Goal: Check status: Check status

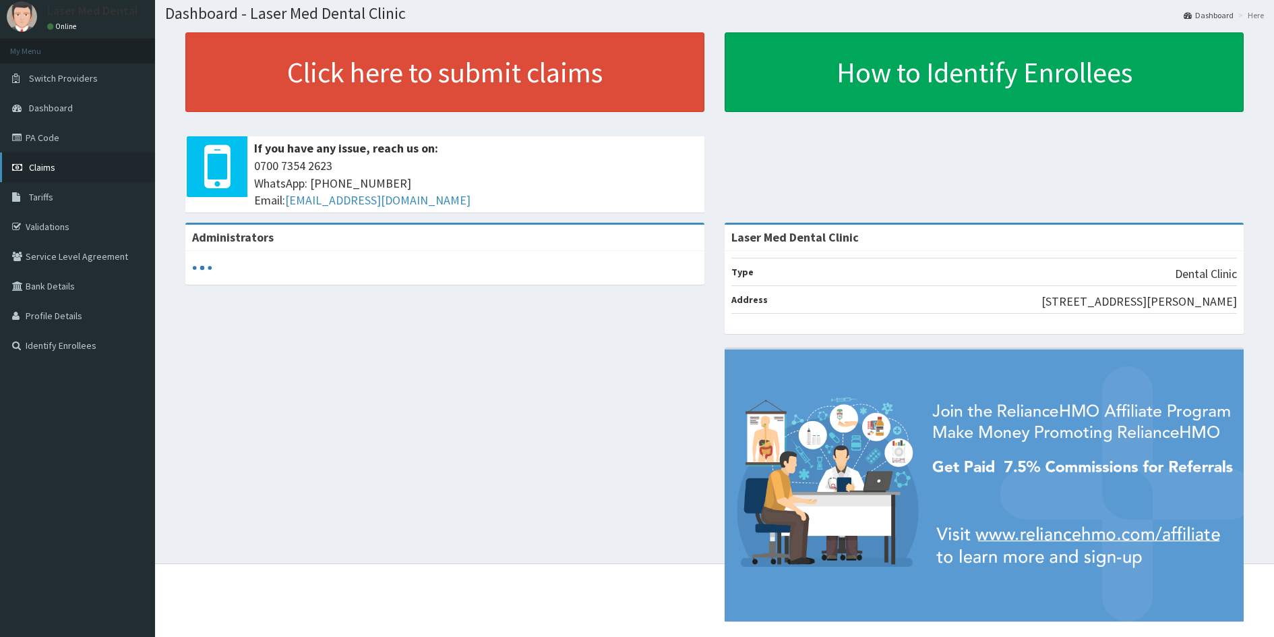
scroll to position [61, 0]
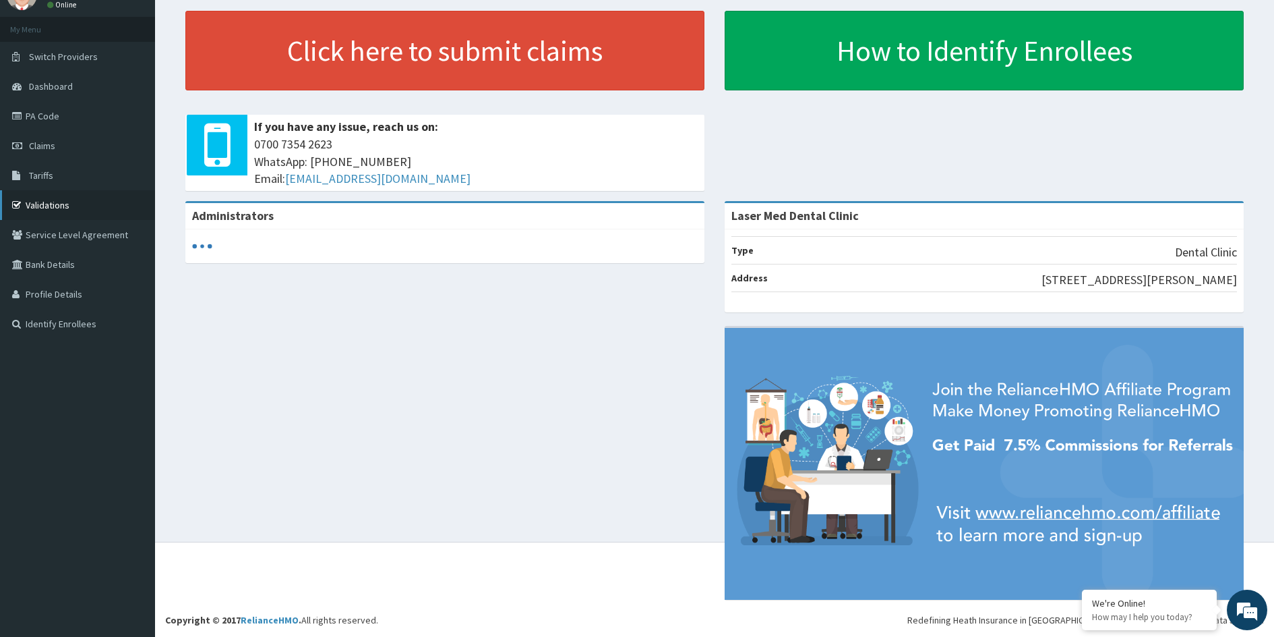
click at [102, 203] on link "Validations" at bounding box center [77, 205] width 155 height 30
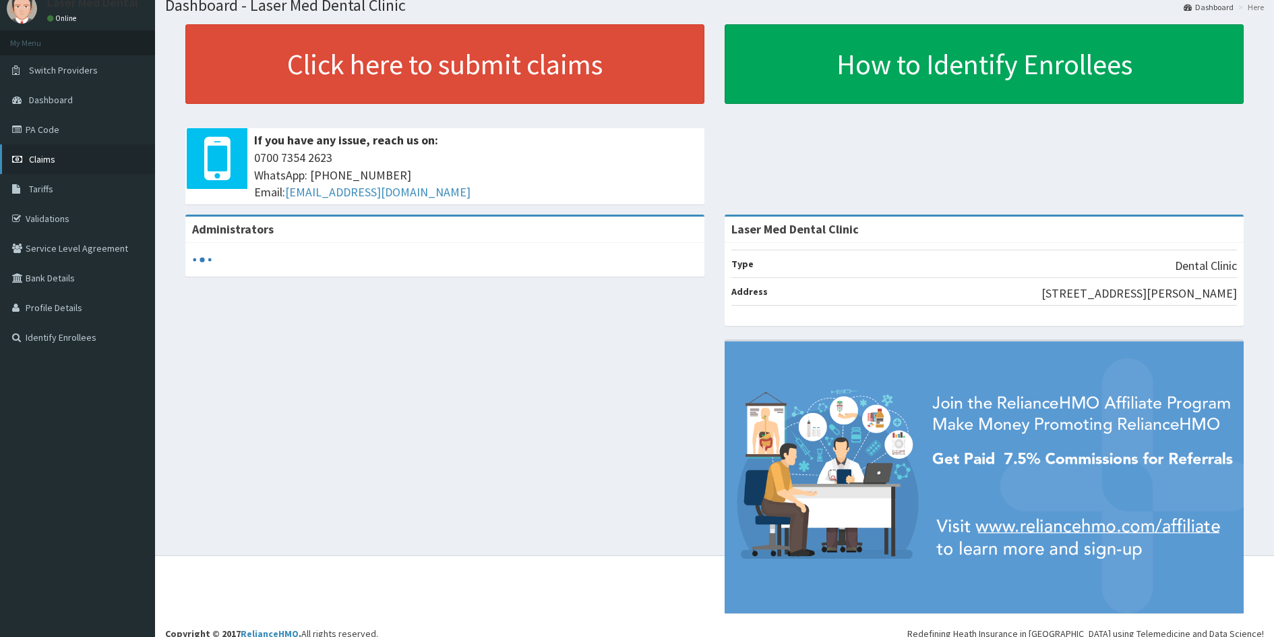
scroll to position [61, 0]
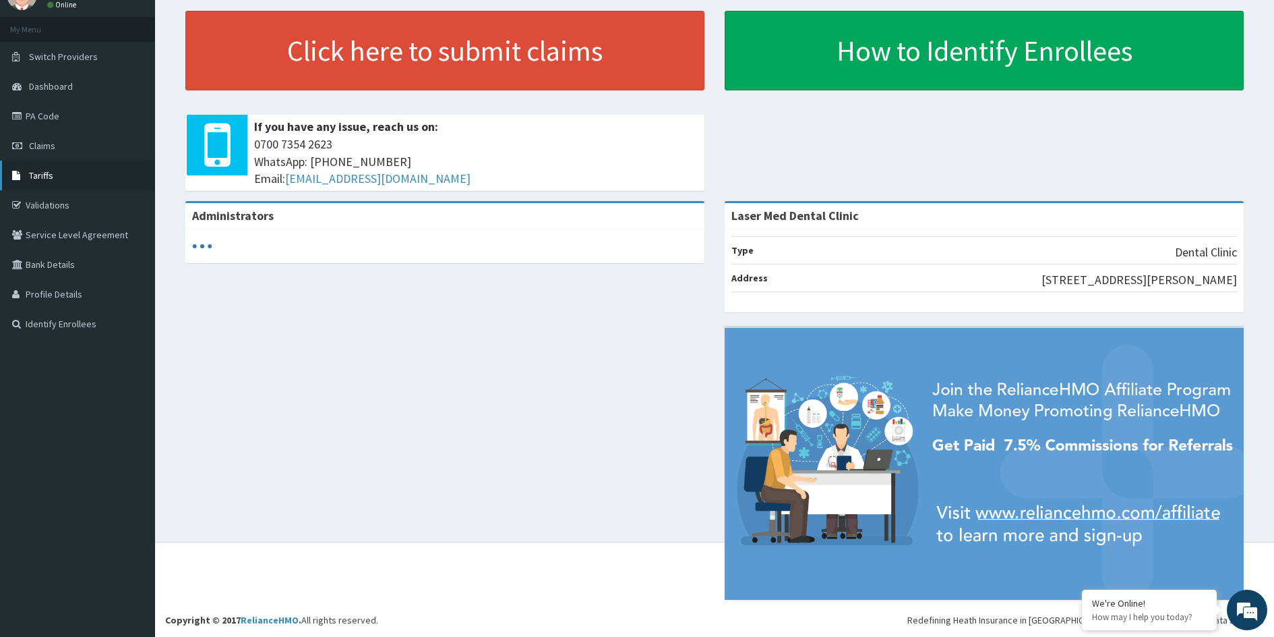
click at [82, 165] on link "Tariffs" at bounding box center [77, 175] width 155 height 30
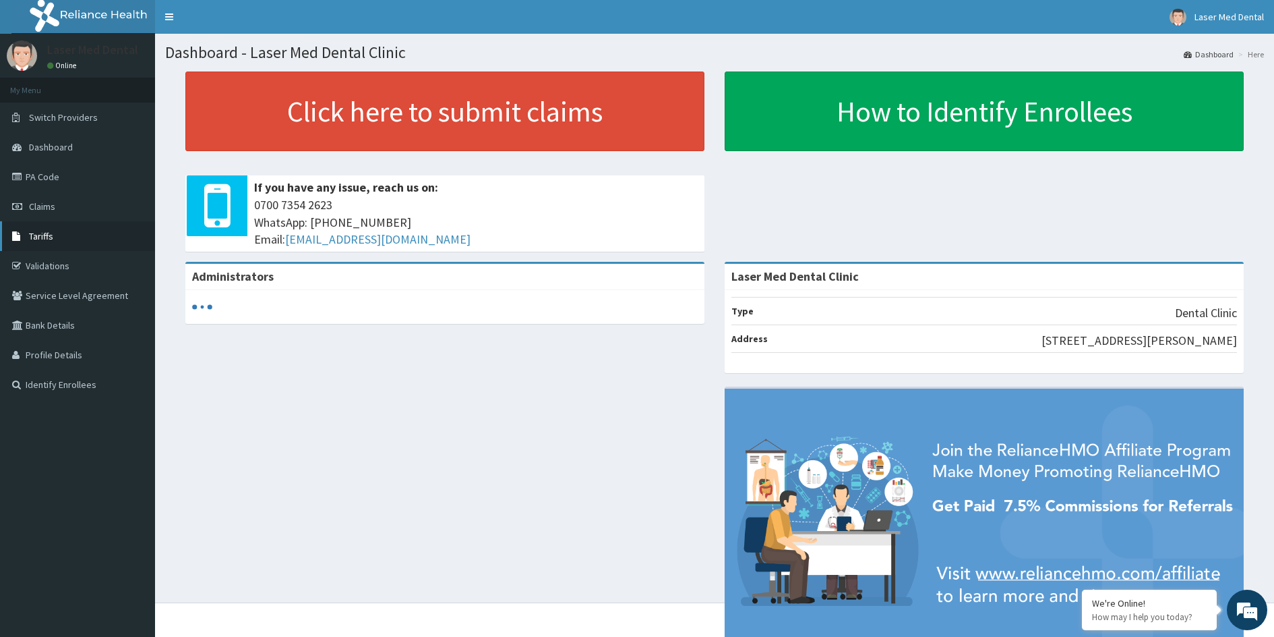
click at [74, 237] on link "Tariffs" at bounding box center [77, 236] width 155 height 30
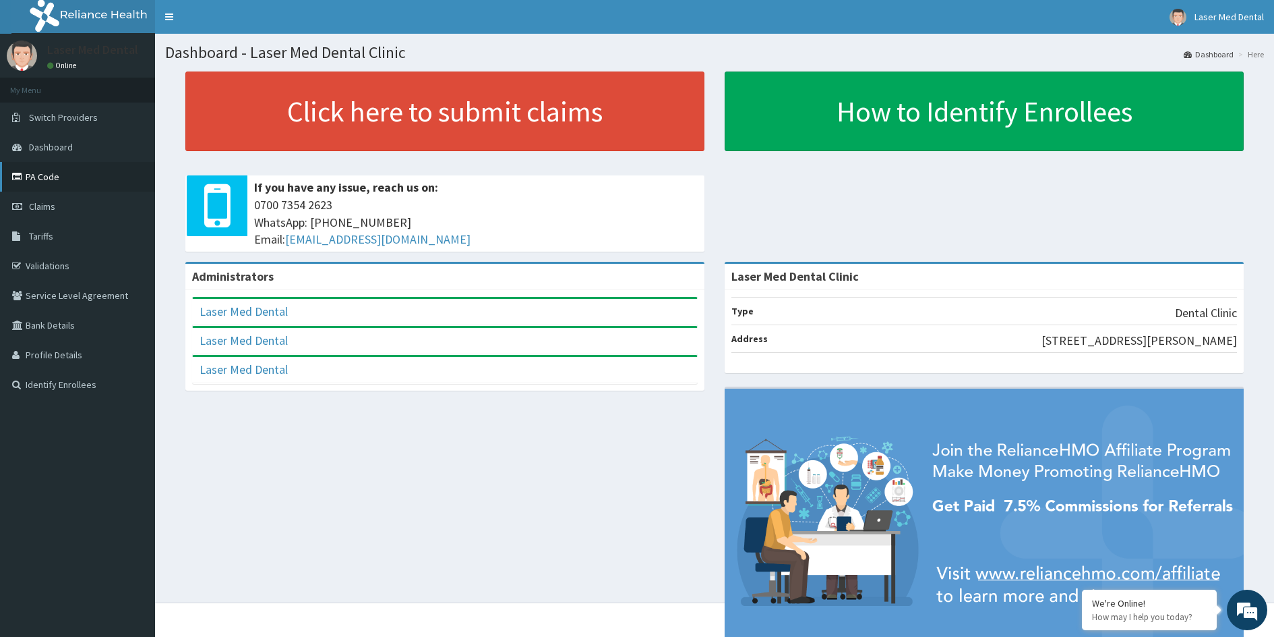
click at [65, 175] on link "PA Code" at bounding box center [77, 177] width 155 height 30
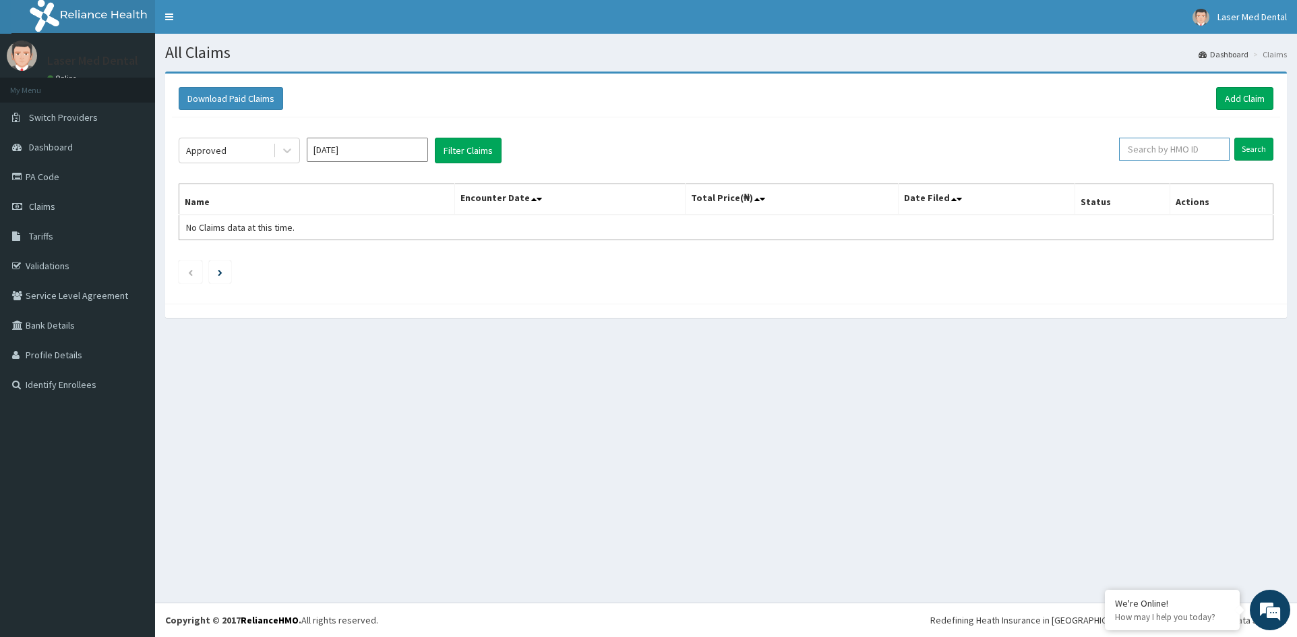
click at [1187, 148] on input "text" at bounding box center [1174, 149] width 111 height 23
type input "PRL/10093/A"
click at [1253, 142] on input "Search" at bounding box center [1254, 149] width 39 height 23
drag, startPoint x: 1248, startPoint y: 142, endPoint x: 1256, endPoint y: 145, distance: 8.8
click at [1254, 144] on input "Search" at bounding box center [1254, 149] width 39 height 23
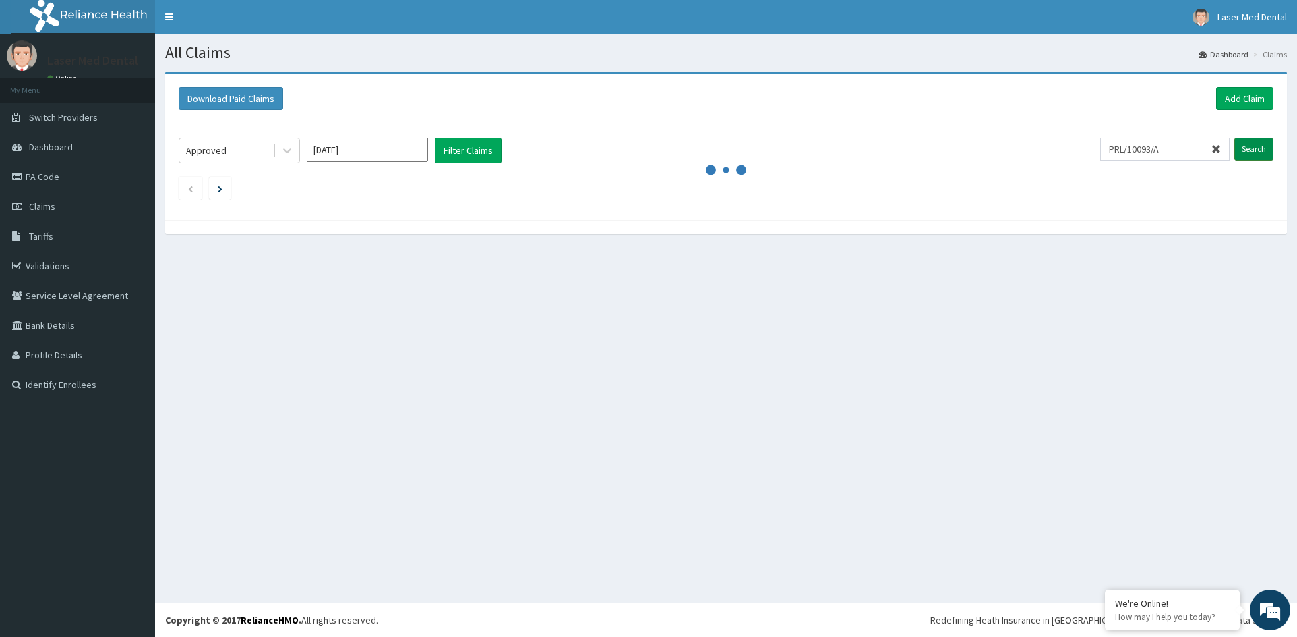
click at [1257, 145] on input "Search" at bounding box center [1254, 149] width 39 height 23
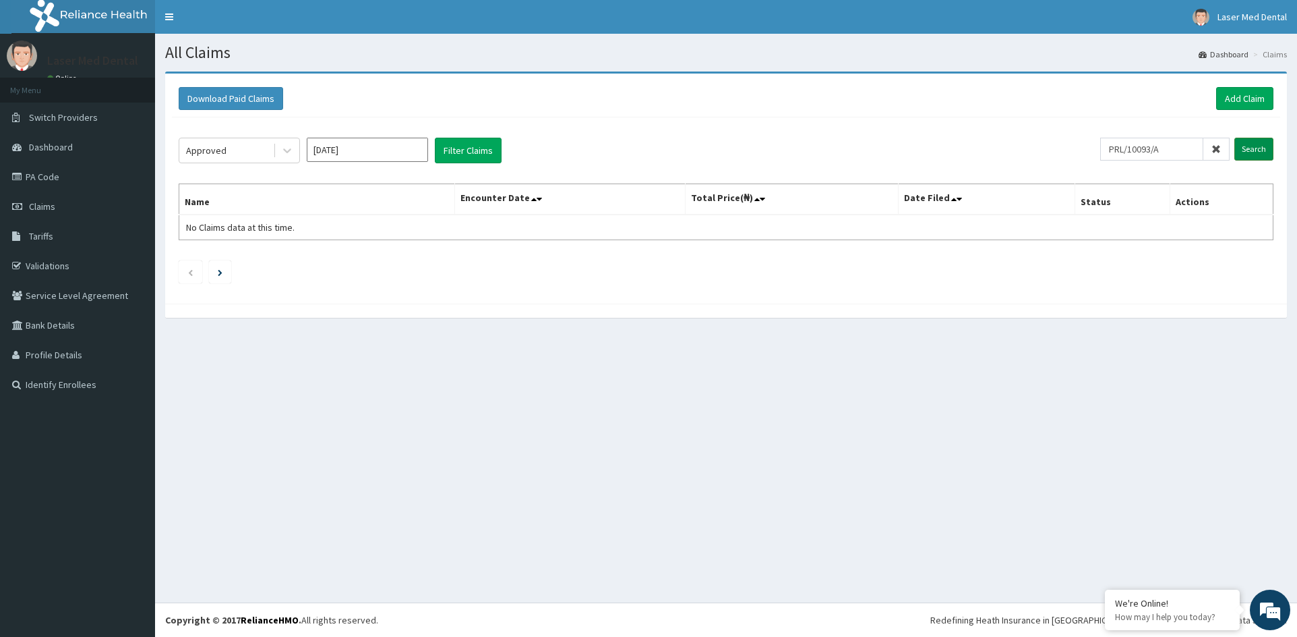
click at [1261, 154] on input "Search" at bounding box center [1254, 149] width 39 height 23
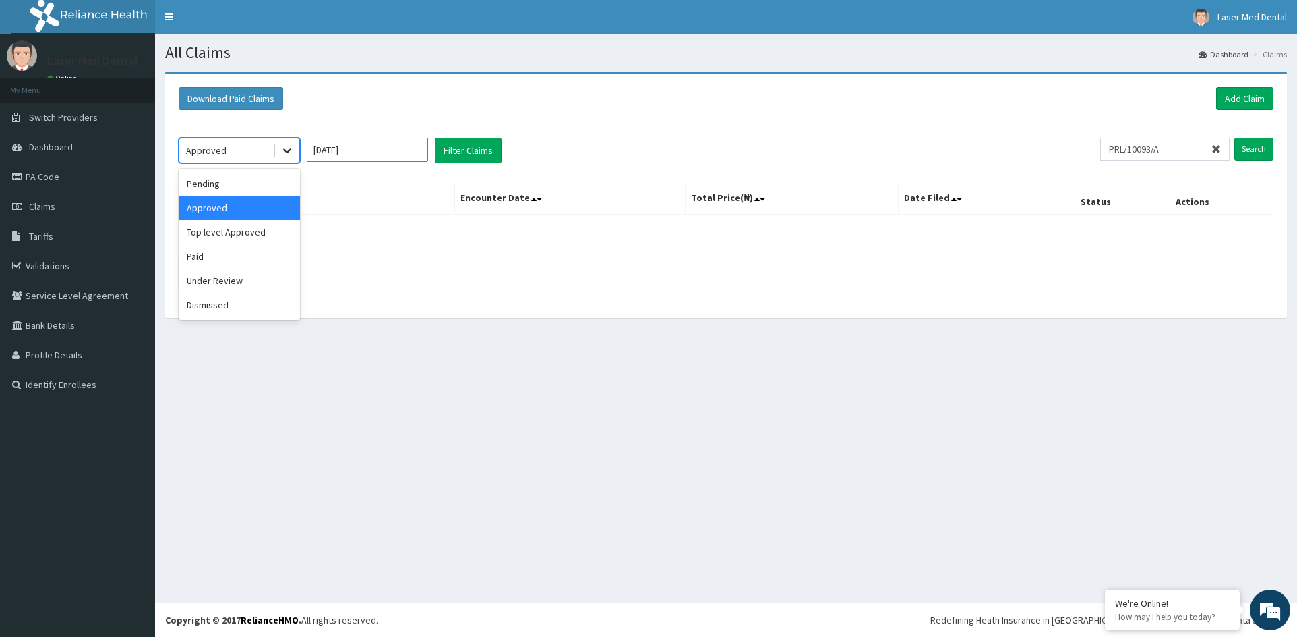
click at [291, 153] on icon at bounding box center [287, 150] width 13 height 13
click at [220, 262] on div "Paid" at bounding box center [239, 256] width 121 height 24
click at [478, 158] on button "Filter Claims" at bounding box center [468, 151] width 67 height 26
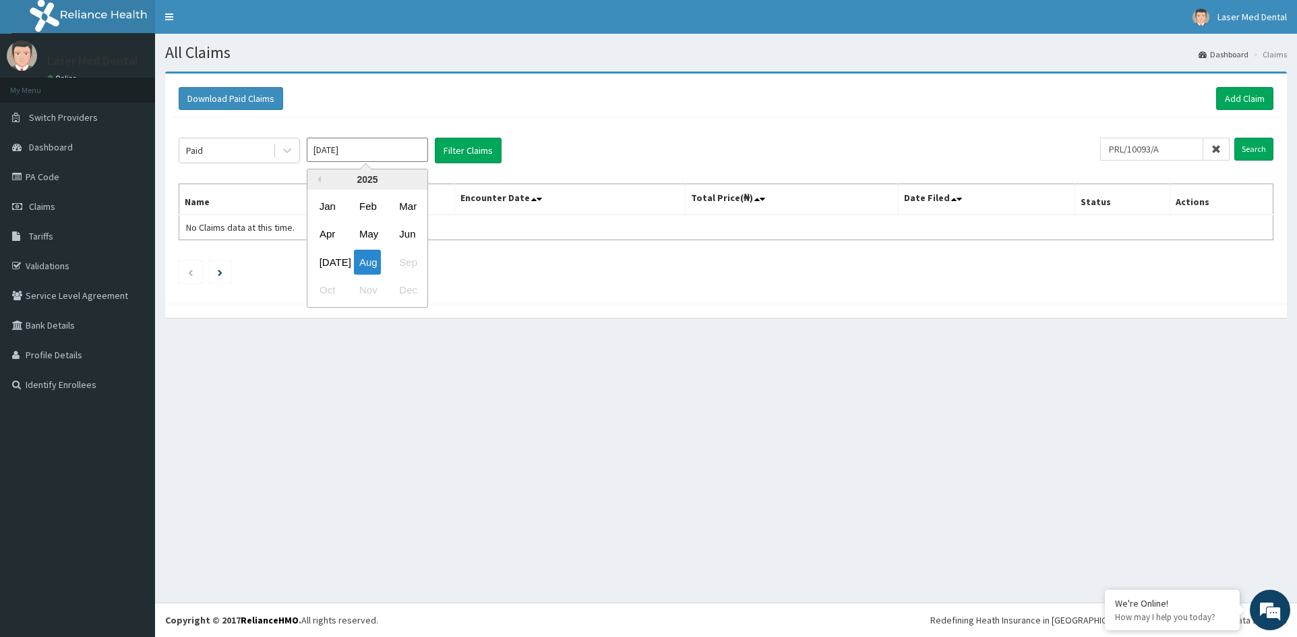
drag, startPoint x: 398, startPoint y: 142, endPoint x: 409, endPoint y: 146, distance: 12.4
click at [408, 146] on input "[DATE]" at bounding box center [367, 150] width 121 height 24
click at [414, 208] on div "Mar" at bounding box center [407, 206] width 27 height 25
type input "[DATE]"
click at [47, 188] on link "PA Code" at bounding box center [77, 177] width 155 height 30
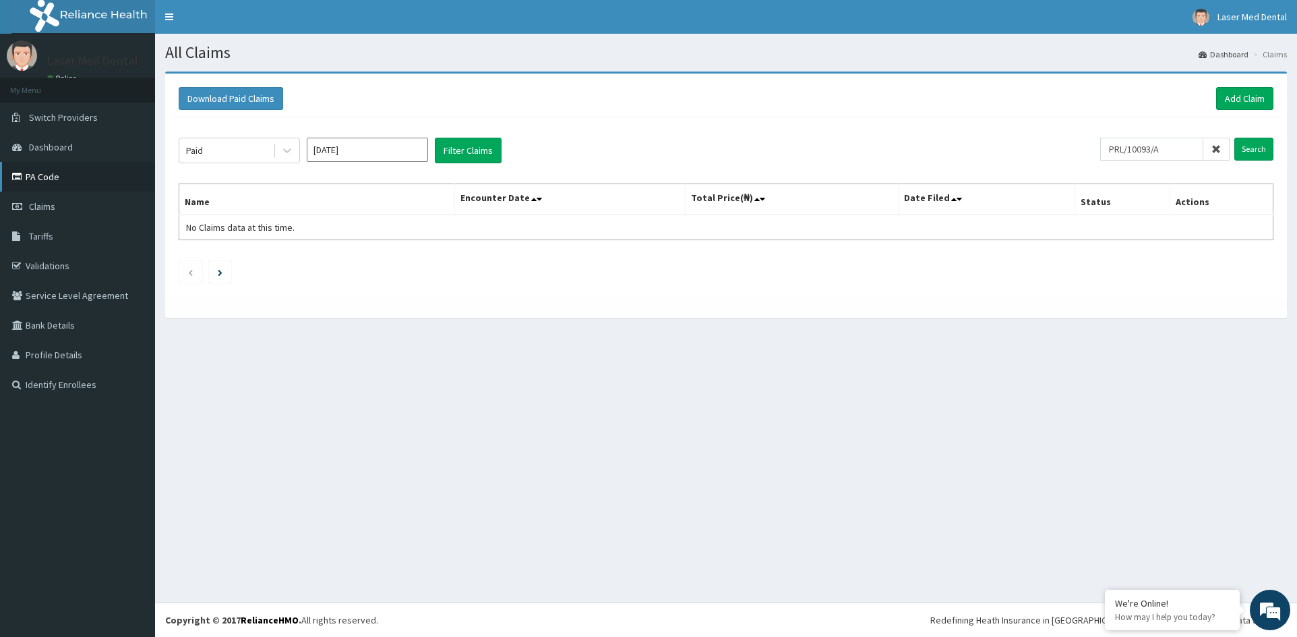
click at [84, 166] on link "PA Code" at bounding box center [77, 177] width 155 height 30
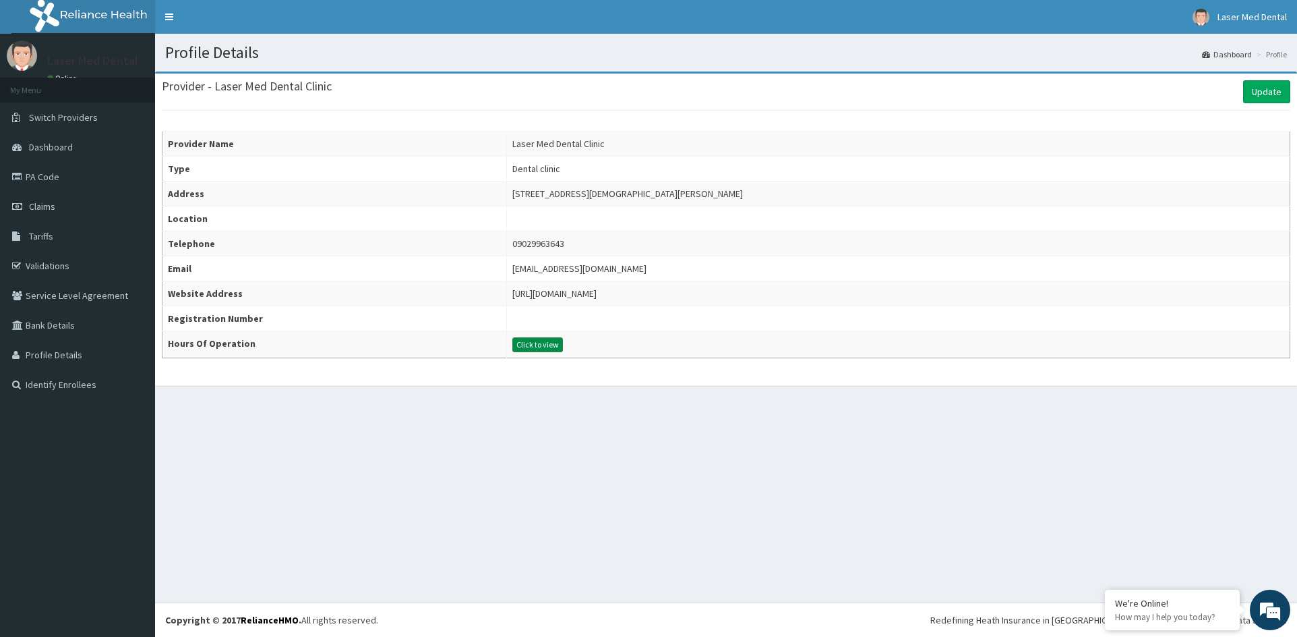
click at [512, 345] on button "Click to view" at bounding box center [537, 344] width 51 height 15
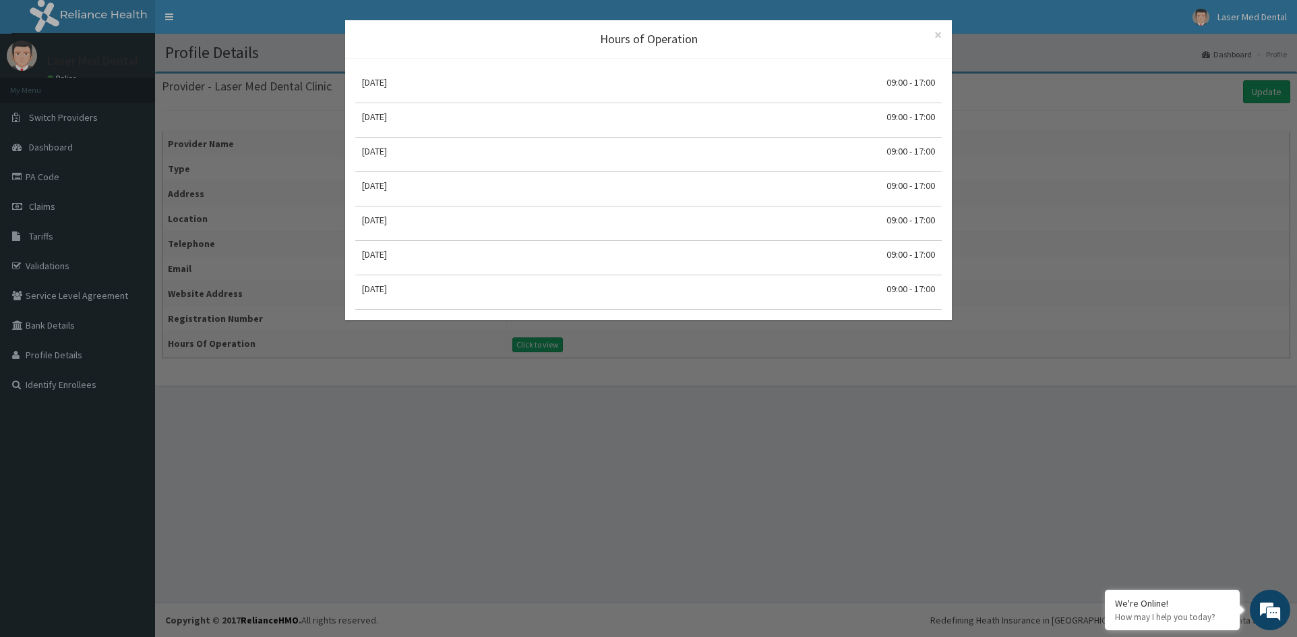
click at [473, 430] on div "Hours of Operation × Close Monday 09:00 - 17:00 Tuesday 09:00 - 17:00 Wednesday…" at bounding box center [648, 318] width 1297 height 637
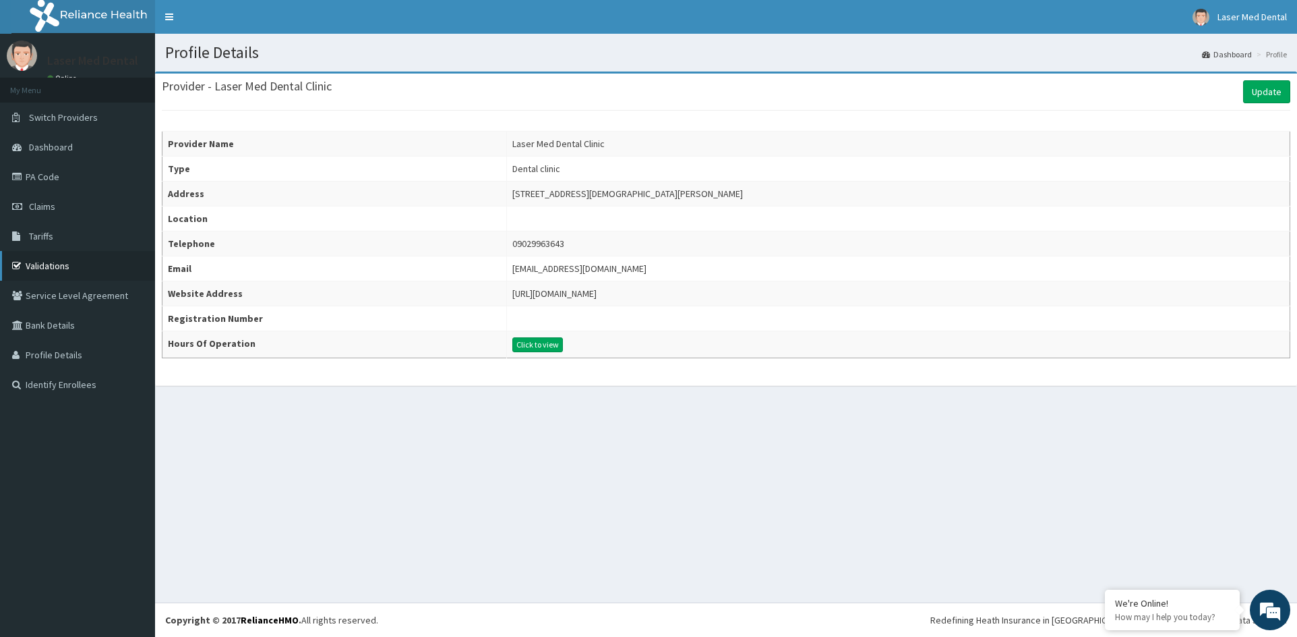
click at [34, 260] on link "Validations" at bounding box center [77, 266] width 155 height 30
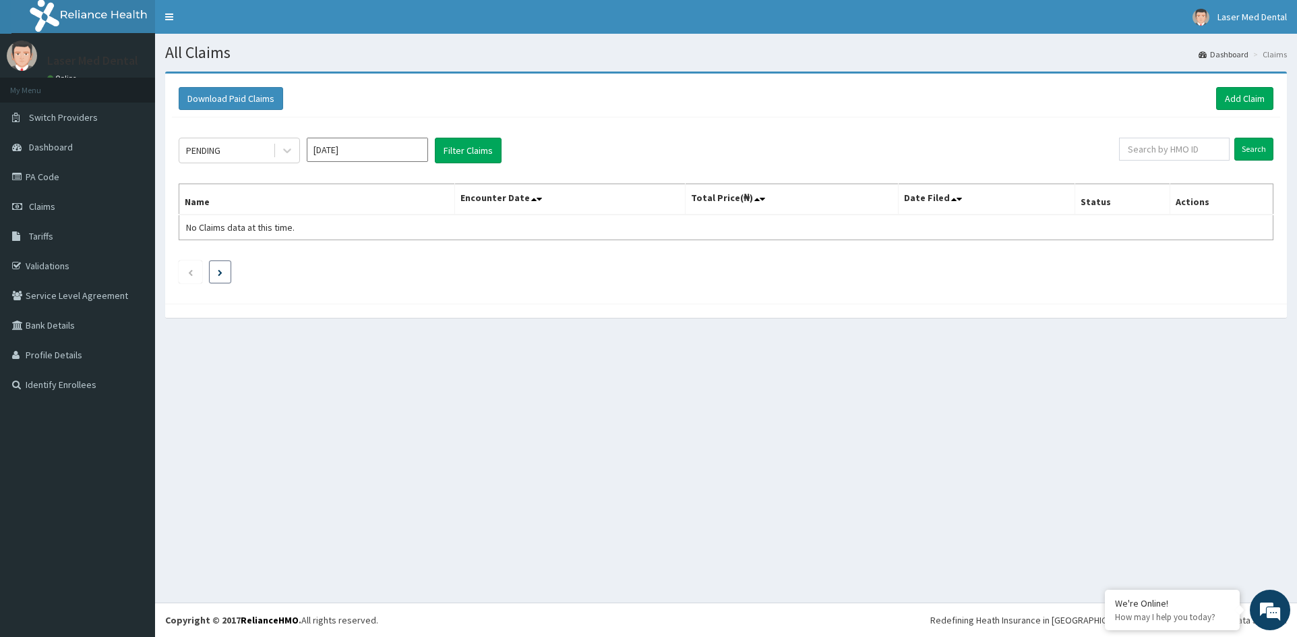
click at [229, 275] on li at bounding box center [220, 271] width 22 height 23
click at [1181, 152] on input "text" at bounding box center [1174, 149] width 111 height 23
click at [289, 153] on icon at bounding box center [287, 150] width 13 height 13
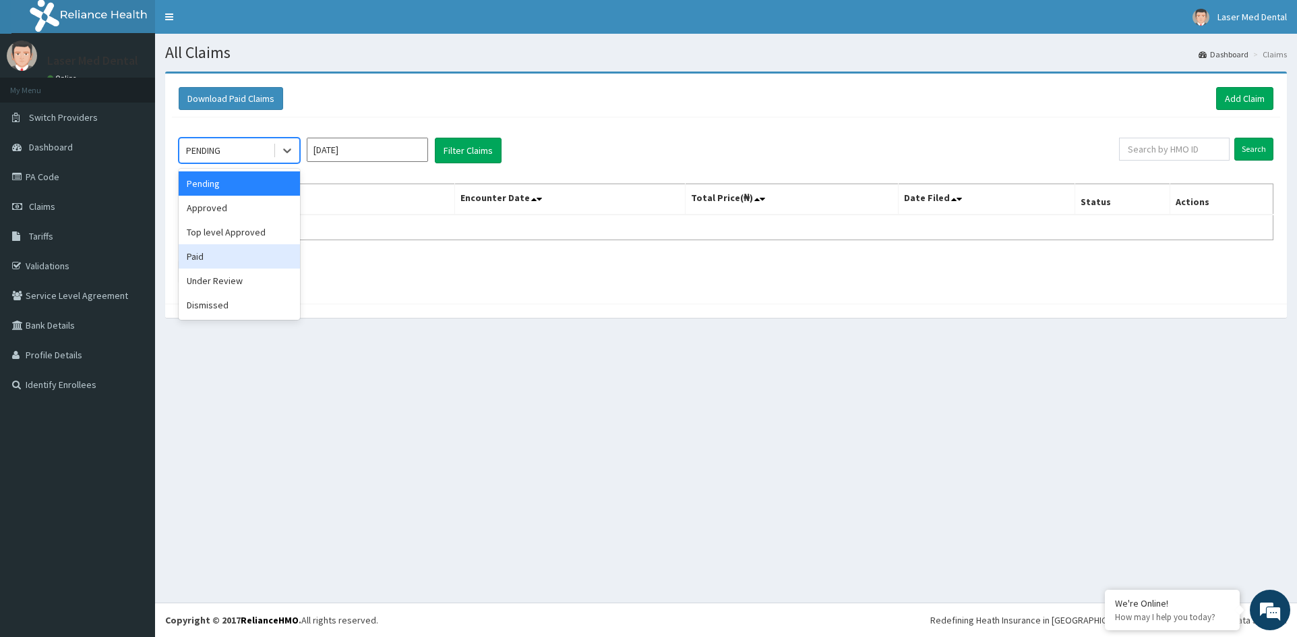
click at [220, 258] on div "Paid" at bounding box center [239, 256] width 121 height 24
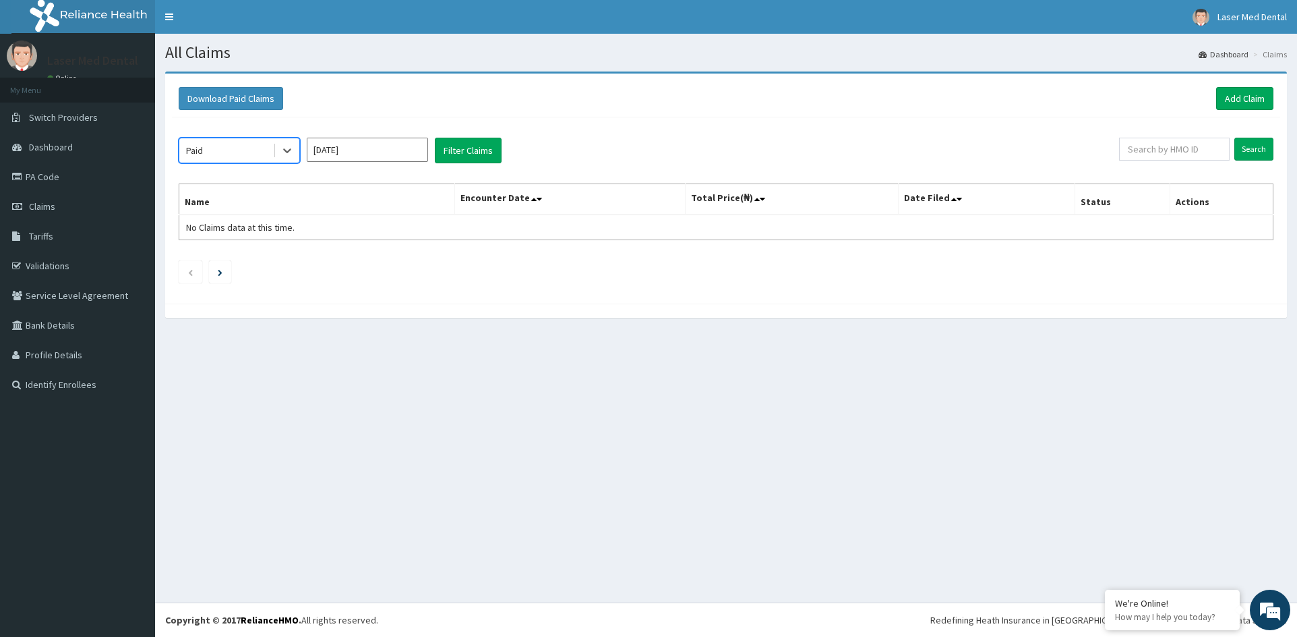
click at [388, 146] on input "[DATE]" at bounding box center [367, 150] width 121 height 24
drag, startPoint x: 412, startPoint y: 214, endPoint x: 485, endPoint y: 131, distance: 110.3
click at [420, 204] on div "Mar" at bounding box center [407, 206] width 27 height 25
type input "[DATE]"
click at [476, 144] on button "Filter Claims" at bounding box center [468, 151] width 67 height 26
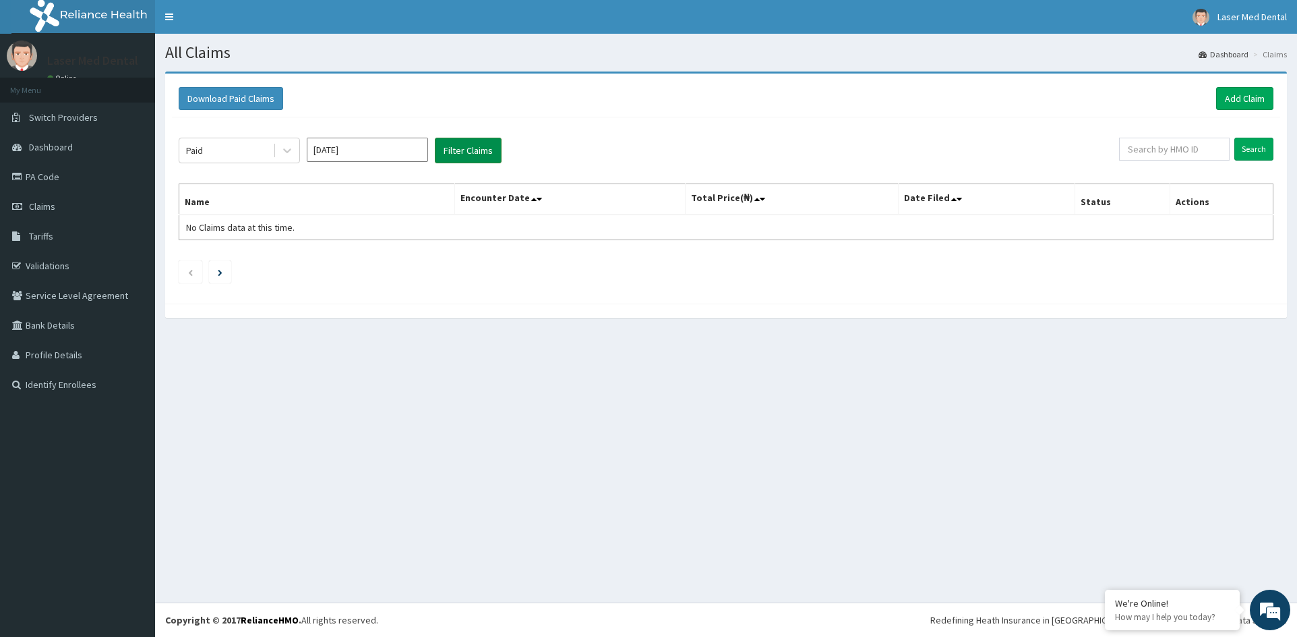
click at [476, 145] on button "Filter Claims" at bounding box center [468, 151] width 67 height 26
click at [476, 148] on button "Filter Claims" at bounding box center [468, 151] width 67 height 26
click at [1147, 145] on input "text" at bounding box center [1174, 149] width 111 height 23
click at [1255, 153] on input "Search" at bounding box center [1254, 149] width 39 height 23
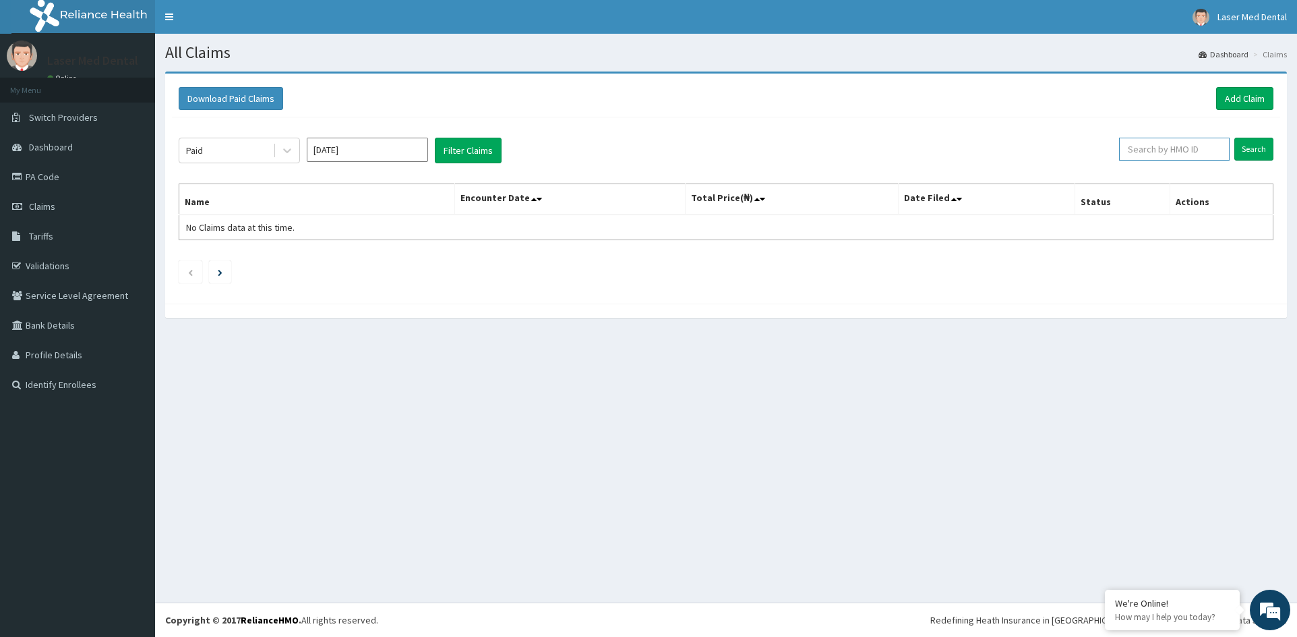
click at [1154, 142] on input "text" at bounding box center [1174, 149] width 111 height 23
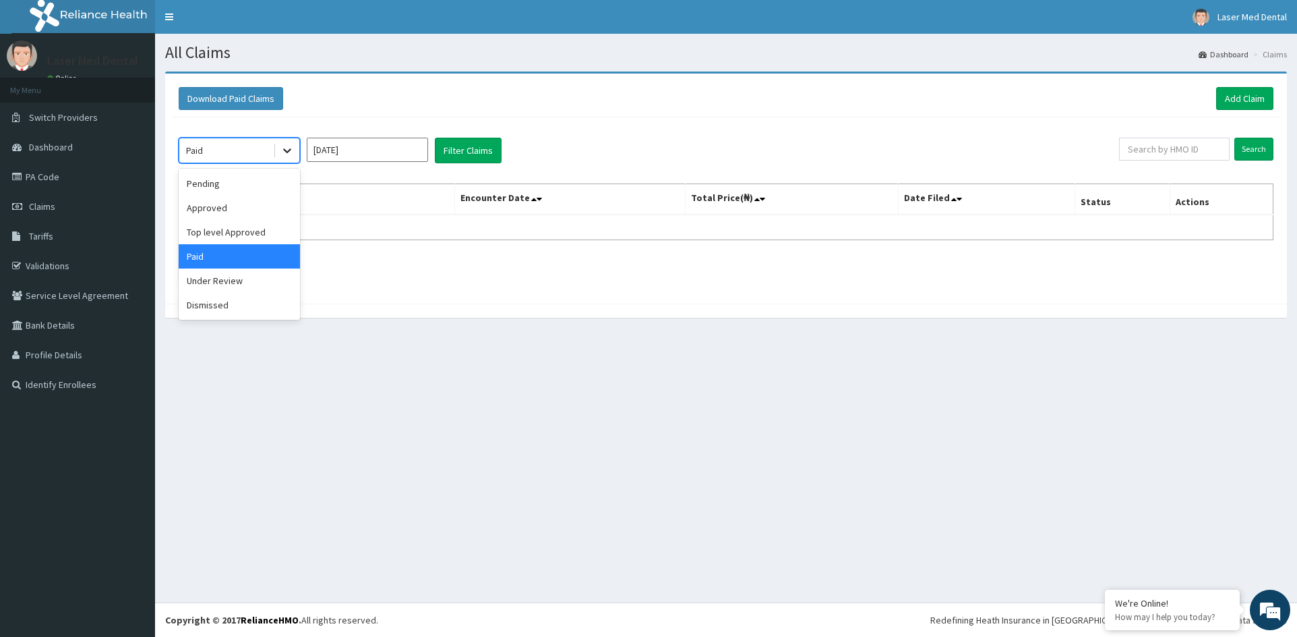
click at [283, 154] on icon at bounding box center [287, 150] width 13 height 13
click at [239, 214] on div "Approved" at bounding box center [239, 208] width 121 height 24
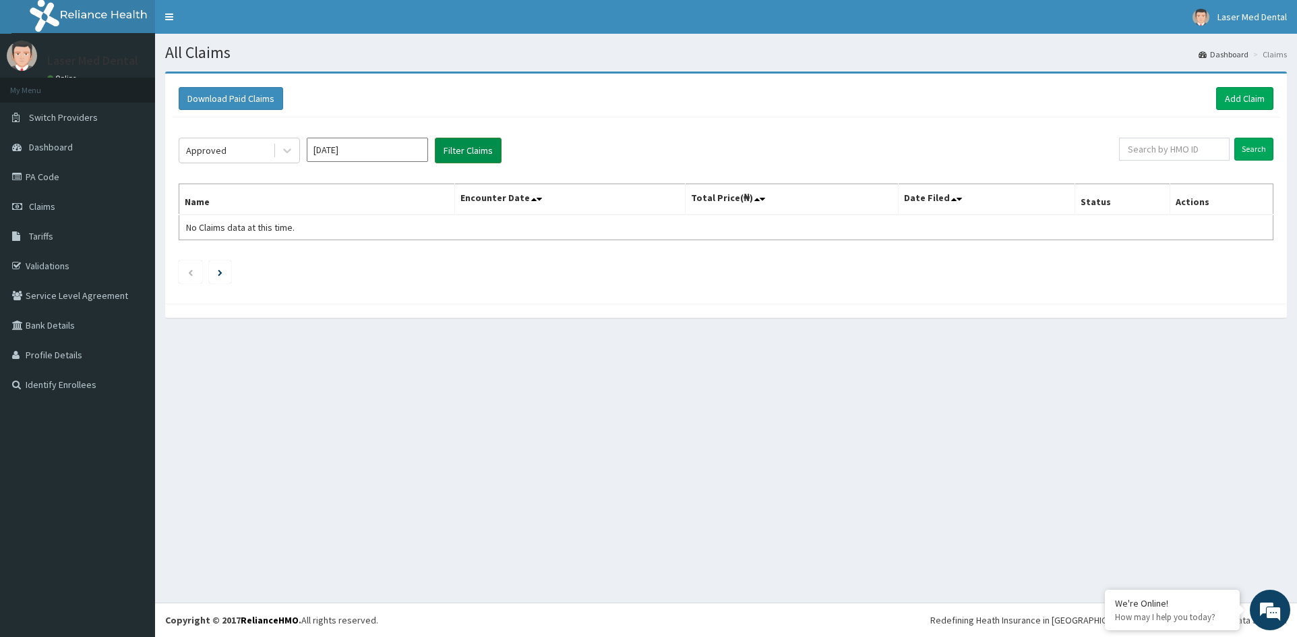
click at [473, 154] on button "Filter Claims" at bounding box center [468, 151] width 67 height 26
click at [1189, 148] on input "text" at bounding box center [1174, 149] width 111 height 23
type input "PRL/10093/A"
click at [1238, 148] on input "Search" at bounding box center [1254, 149] width 39 height 23
click at [1264, 148] on input "Search" at bounding box center [1254, 149] width 39 height 23
